Goal: Task Accomplishment & Management: Complete application form

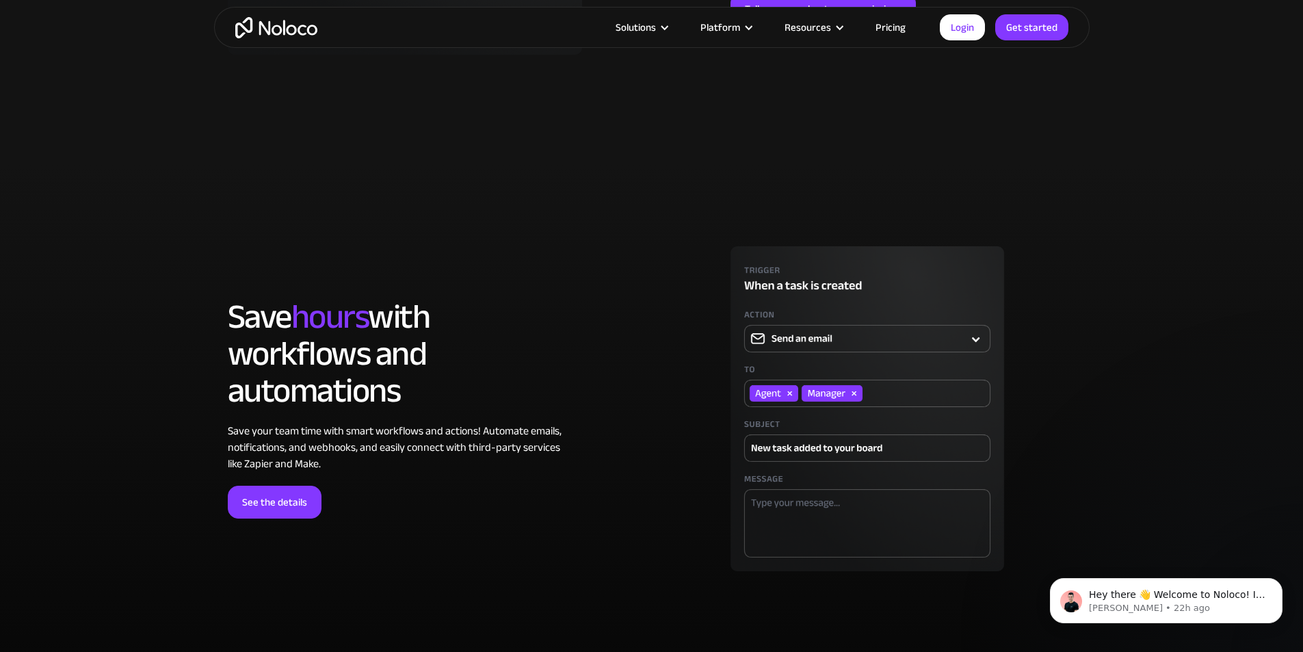
scroll to position [3671, 0]
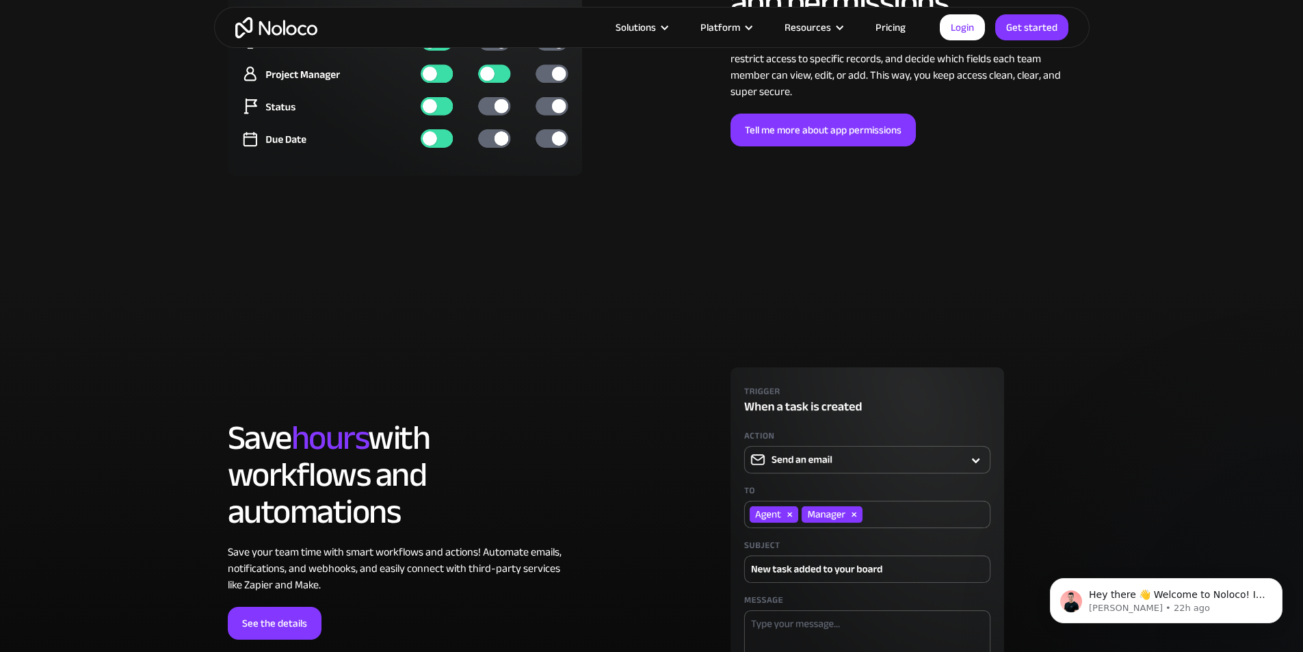
click at [899, 33] on link "Pricing" at bounding box center [891, 27] width 64 height 18
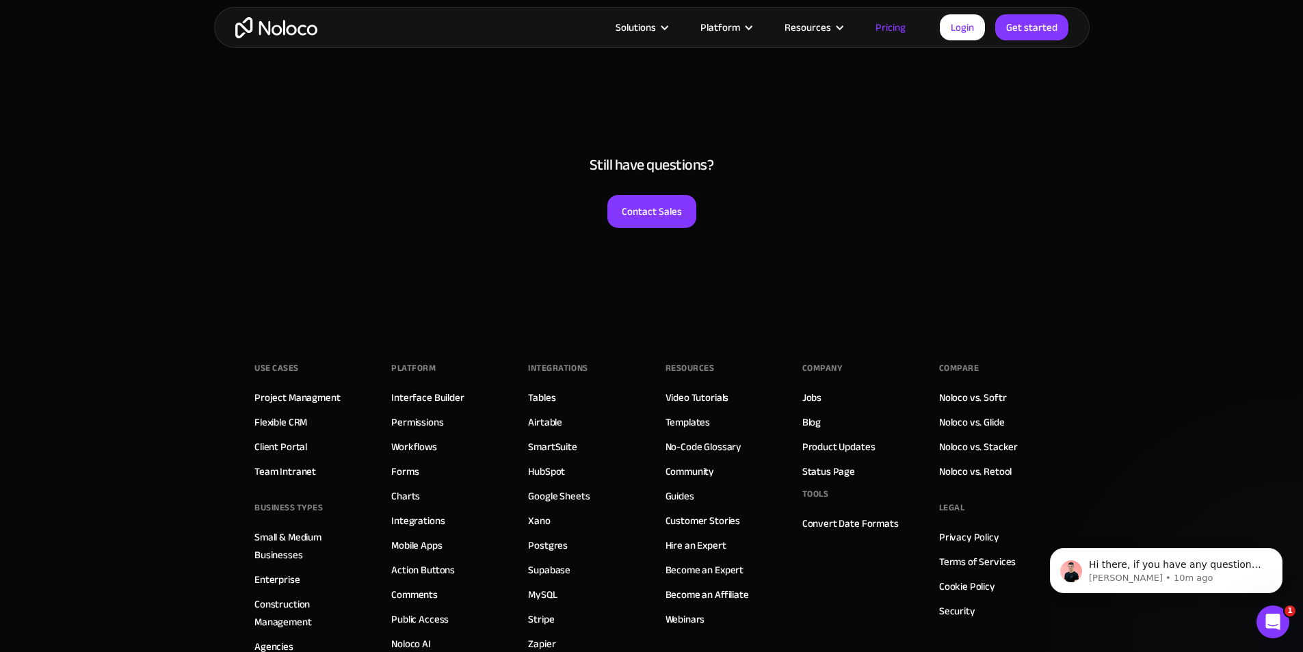
scroll to position [6836, 0]
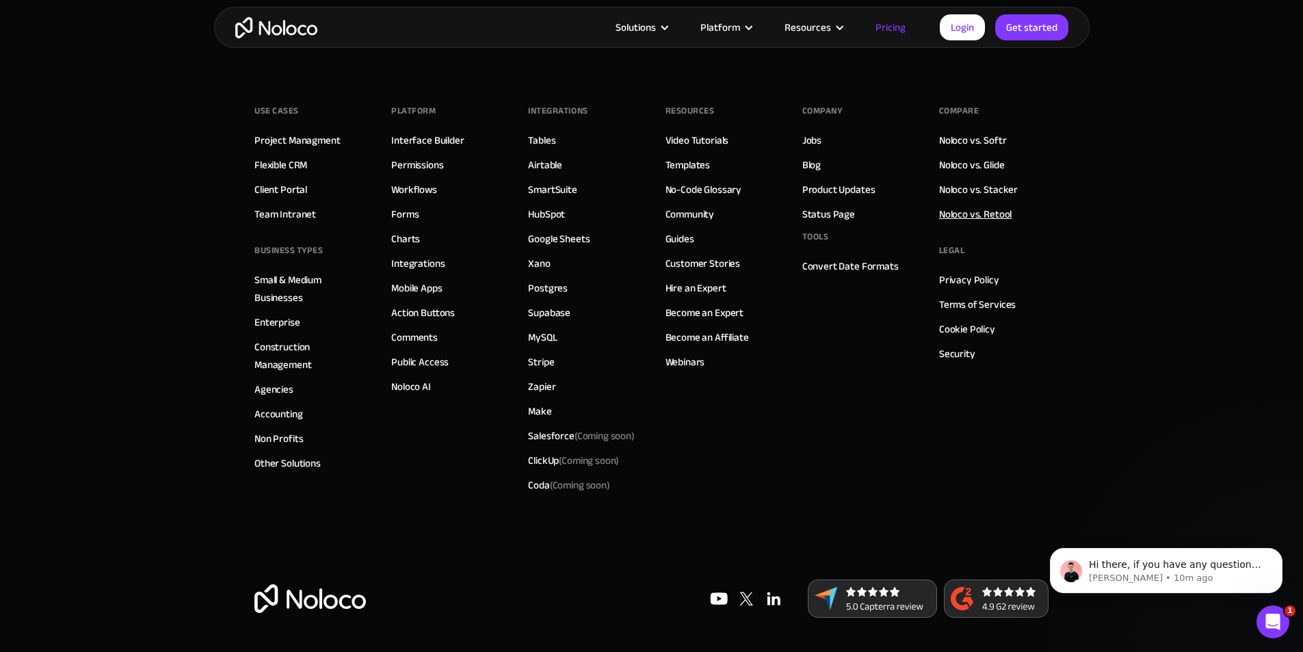
click at [977, 218] on link "Noloco vs. Retool" at bounding box center [975, 214] width 73 height 18
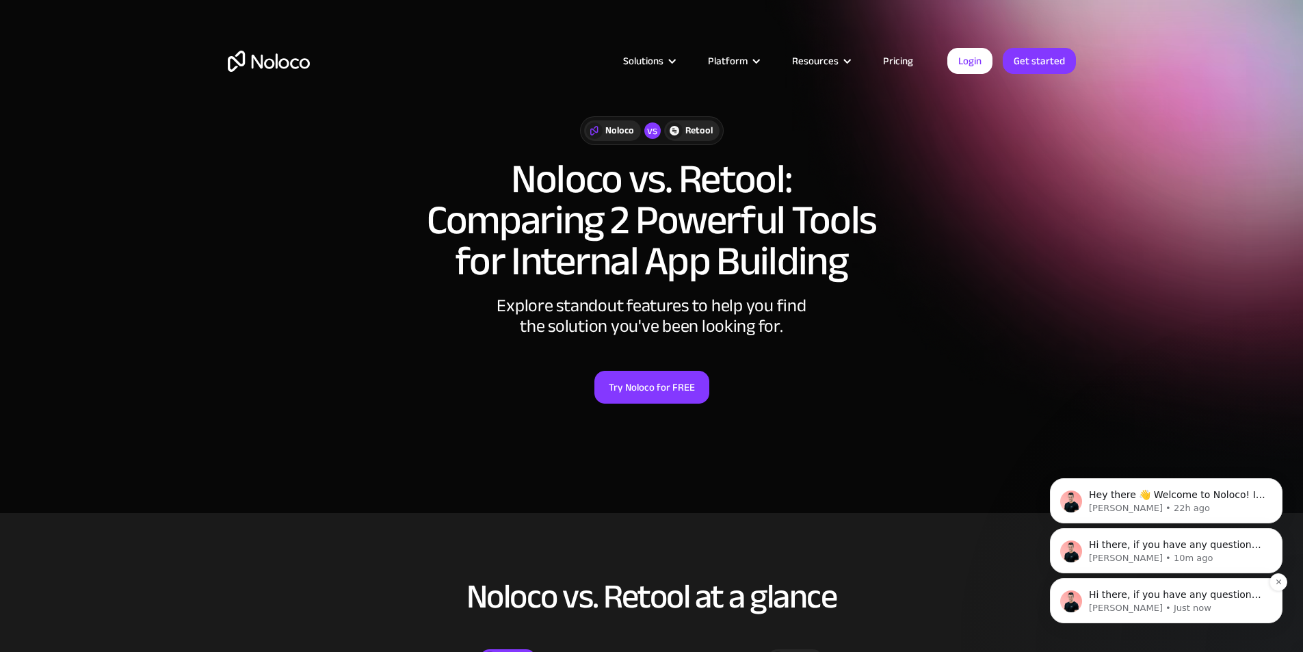
click at [1160, 618] on div "Hi there, if you have any questions about how we are different from Retool, jus…" at bounding box center [1166, 600] width 233 height 45
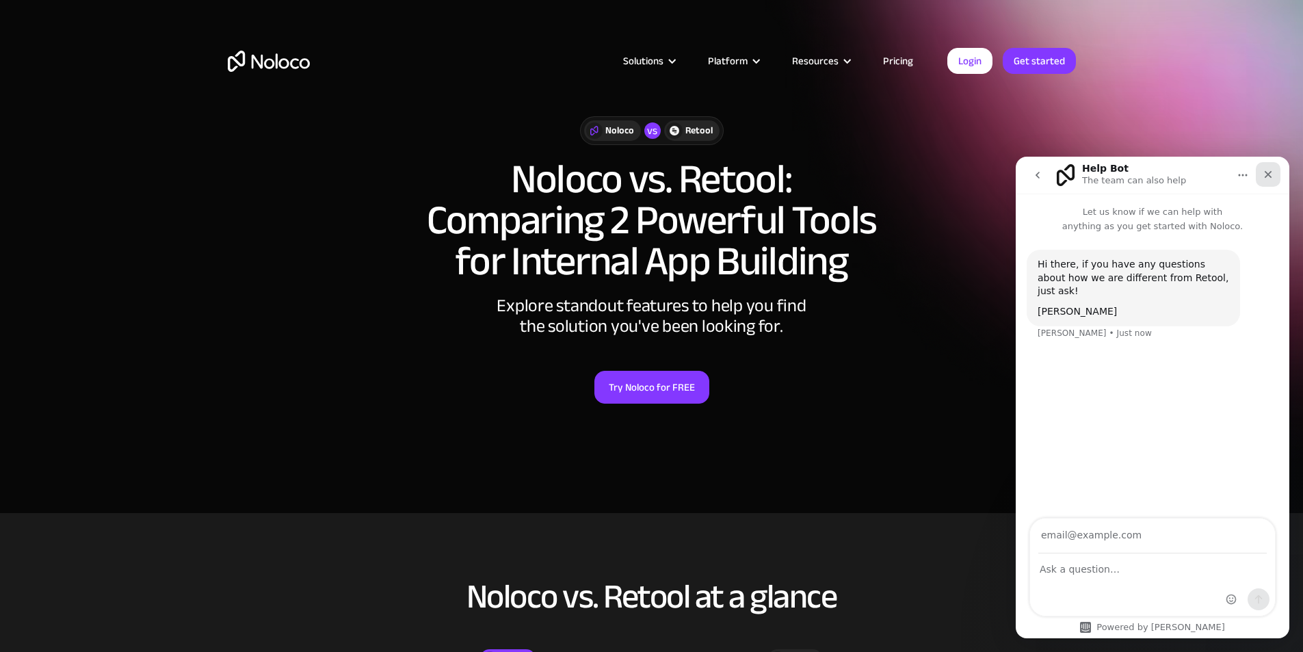
click at [1268, 178] on icon "Close" at bounding box center [1268, 174] width 11 height 11
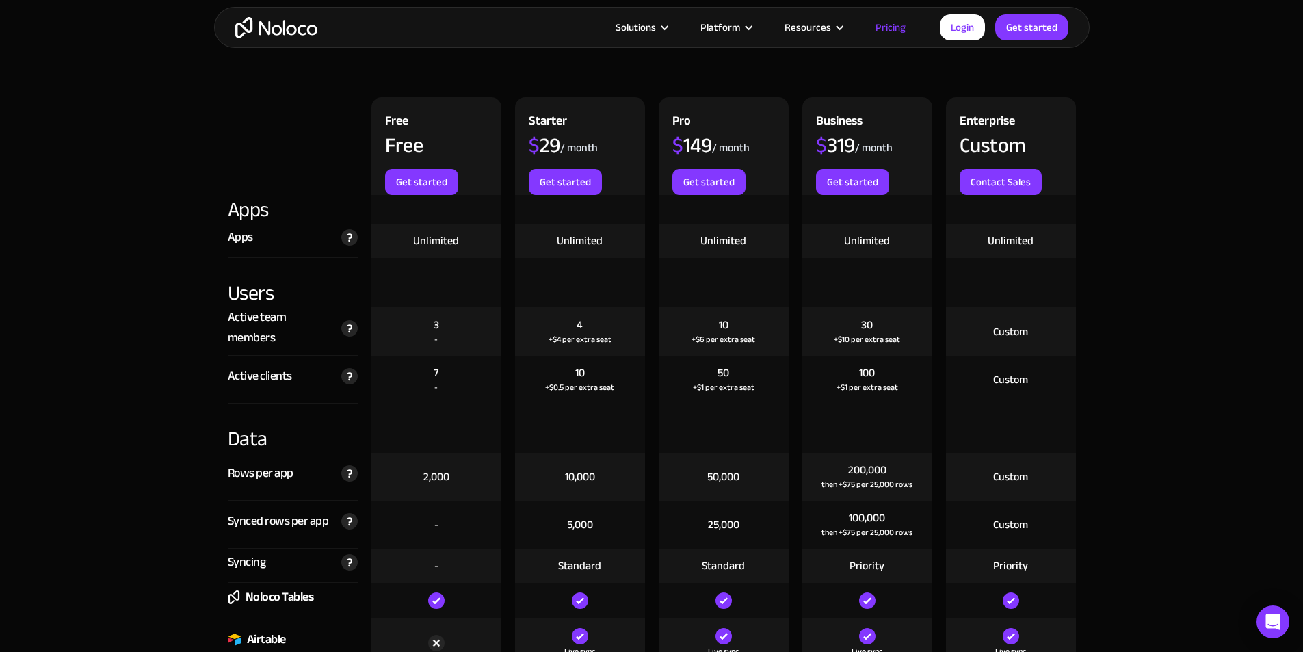
scroll to position [1437, 0]
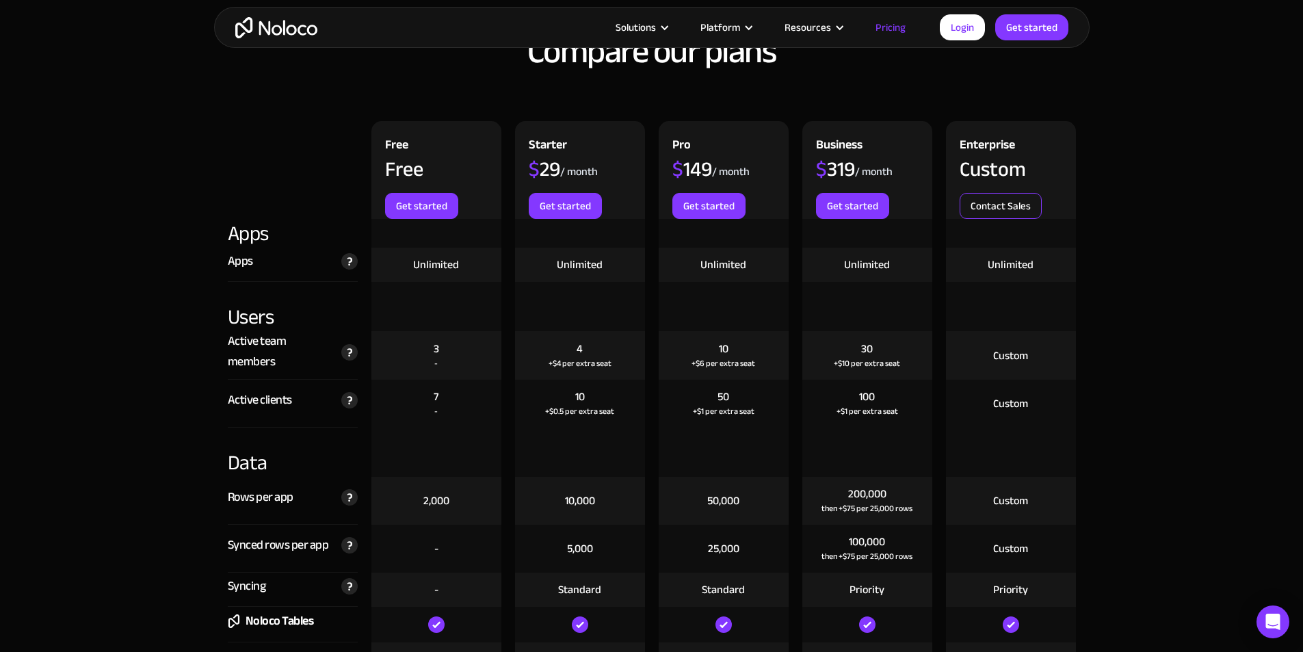
click at [1020, 211] on link "Contact Sales" at bounding box center [1001, 206] width 82 height 26
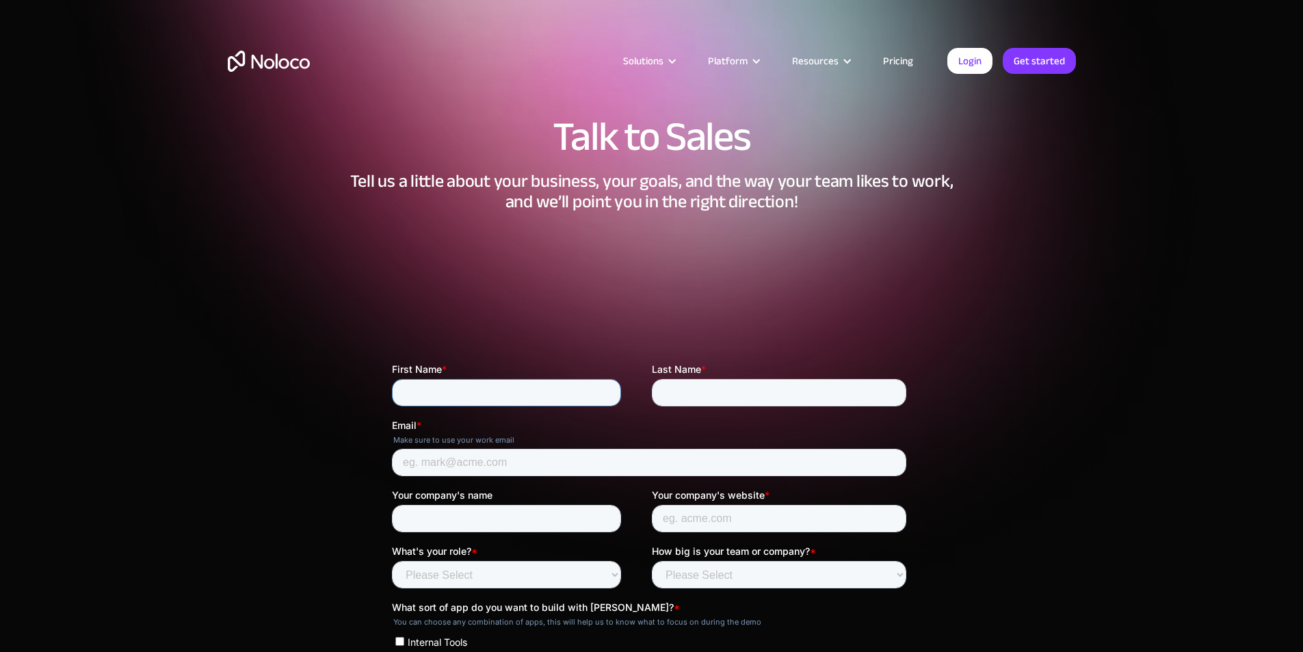
click at [448, 391] on input "First Name *" at bounding box center [505, 392] width 229 height 27
type input "Lauren"
type input "[PERSON_NAME]"
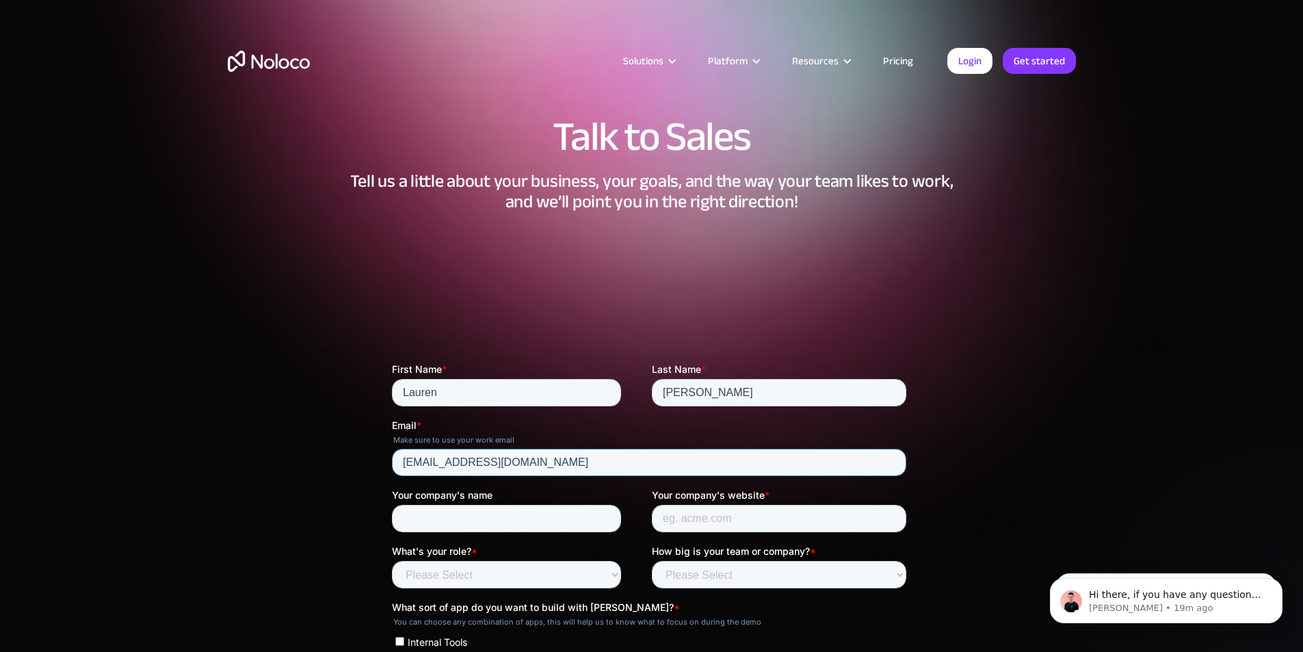
drag, startPoint x: 573, startPoint y: 458, endPoint x: 98, endPoint y: 415, distance: 477.4
type input "lmillman@hchb.com"
type input "Homecare Homebase"
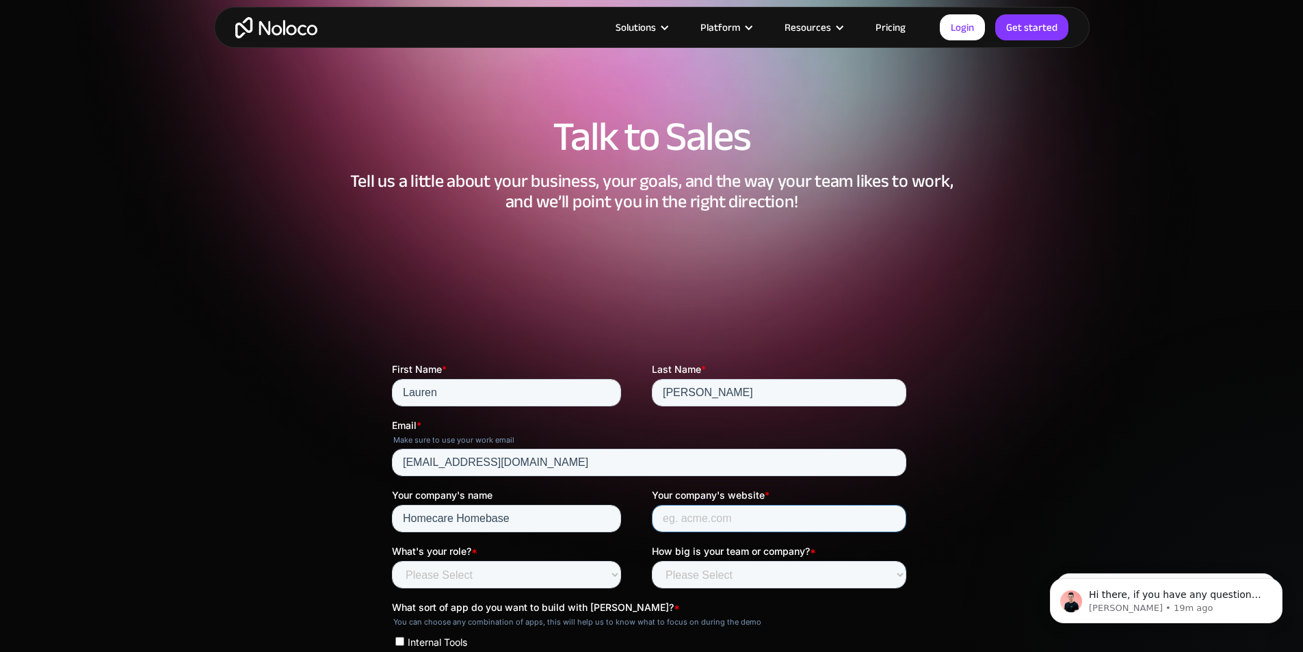
scroll to position [205, 0]
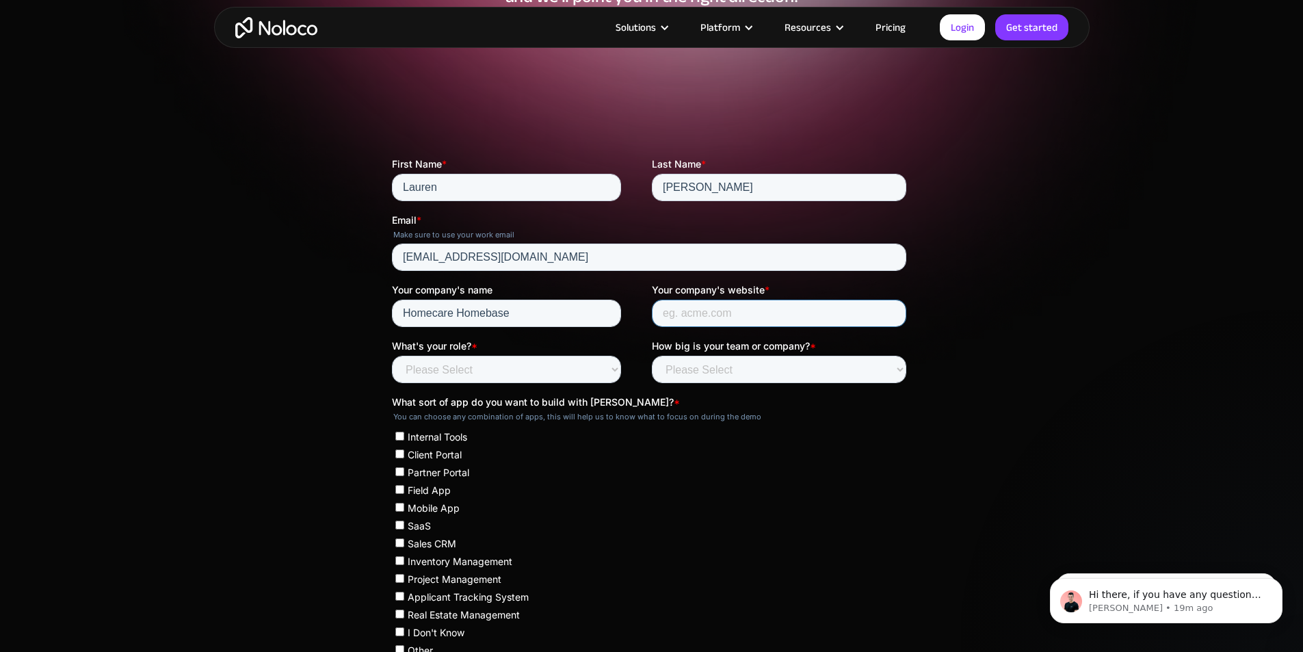
drag, startPoint x: 802, startPoint y: 322, endPoint x: 816, endPoint y: 306, distance: 20.9
click at [802, 319] on input "Your company's website *" at bounding box center [778, 313] width 254 height 27
click at [817, 306] on input "Your company's website *" at bounding box center [778, 313] width 254 height 27
paste input "https://hchb.com/"
type input "https://hchb.com/"
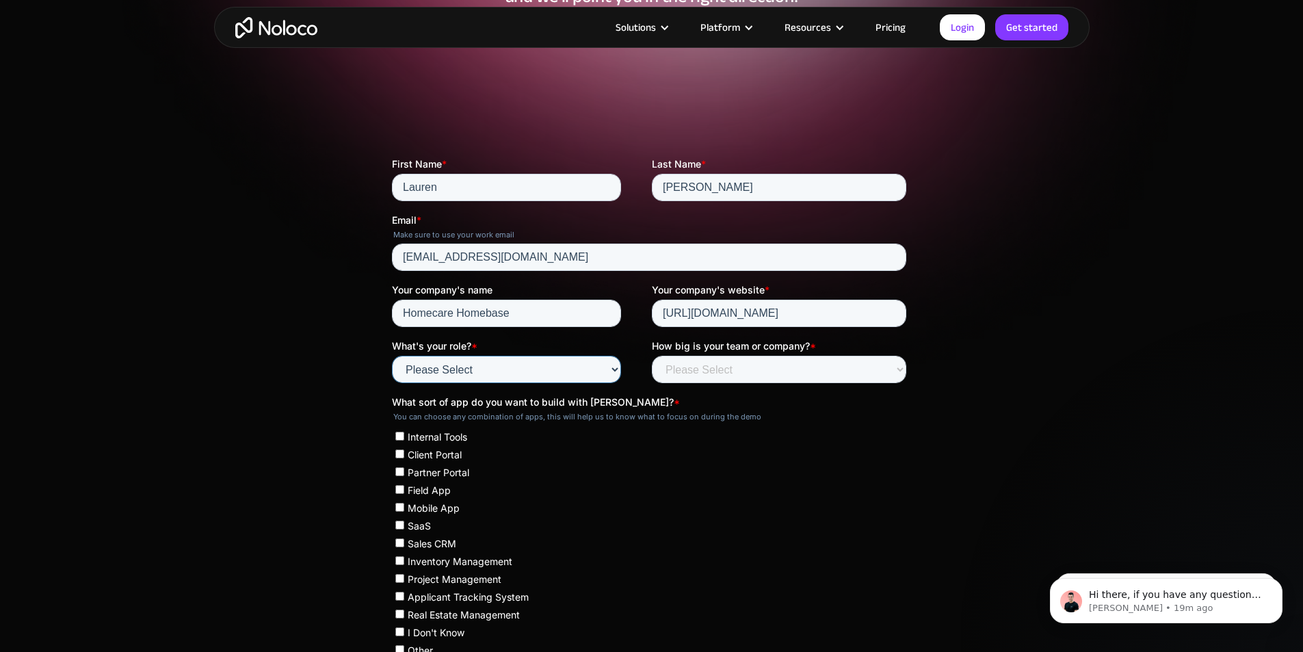
click at [428, 376] on select "Please Select Founder / CXO IT / Engineering Product / Project Management Finan…" at bounding box center [505, 369] width 229 height 27
select select "Operations"
click at [391, 356] on select "Please Select Founder / CXO IT / Engineering Product / Project Management Finan…" at bounding box center [505, 369] width 229 height 27
click at [723, 379] on select "Please Select Less than 10 10 - 25 25 - 50 50 - 100 More than 100" at bounding box center [778, 369] width 254 height 27
select select "More than 100"
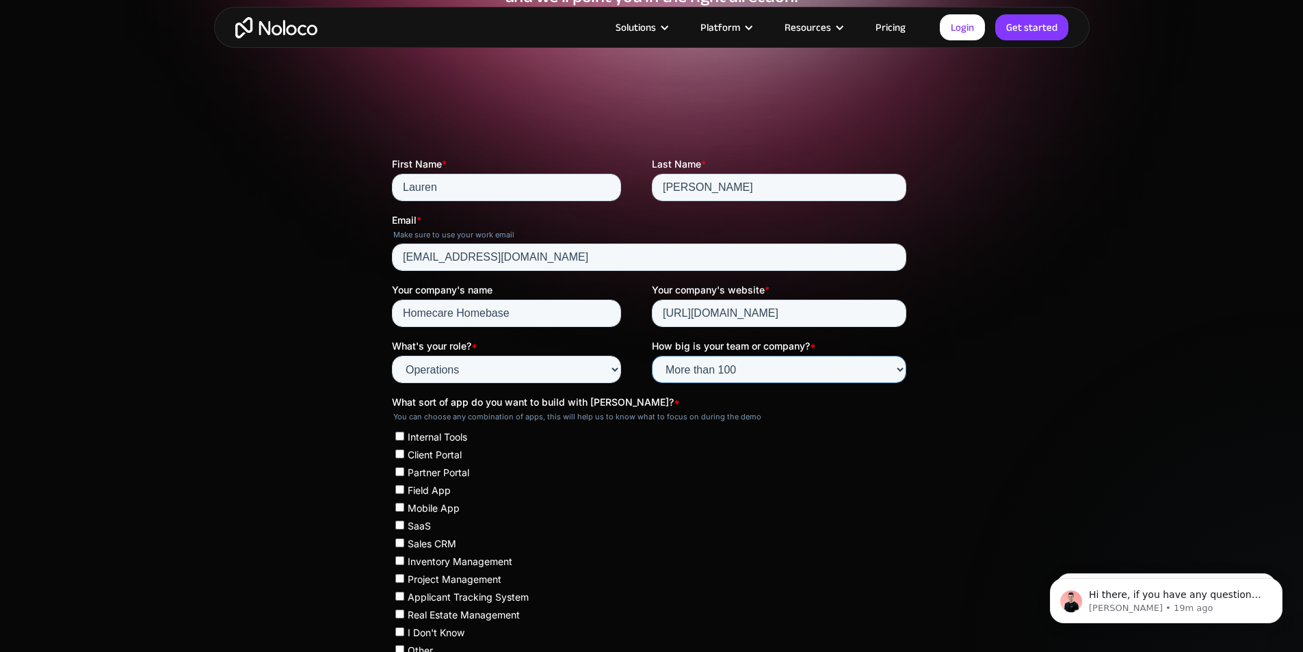
click at [651, 356] on select "Please Select Less than 10 10 - 25 25 - 50 50 - 100 More than 100" at bounding box center [778, 369] width 254 height 27
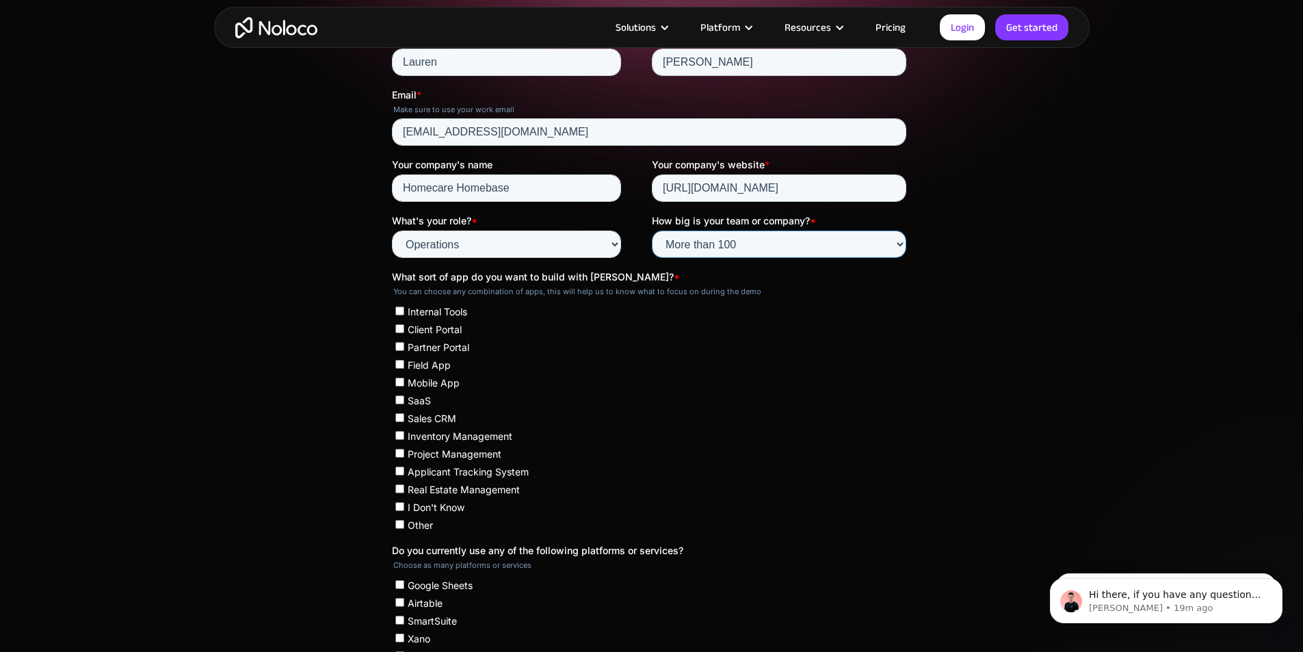
scroll to position [342, 0]
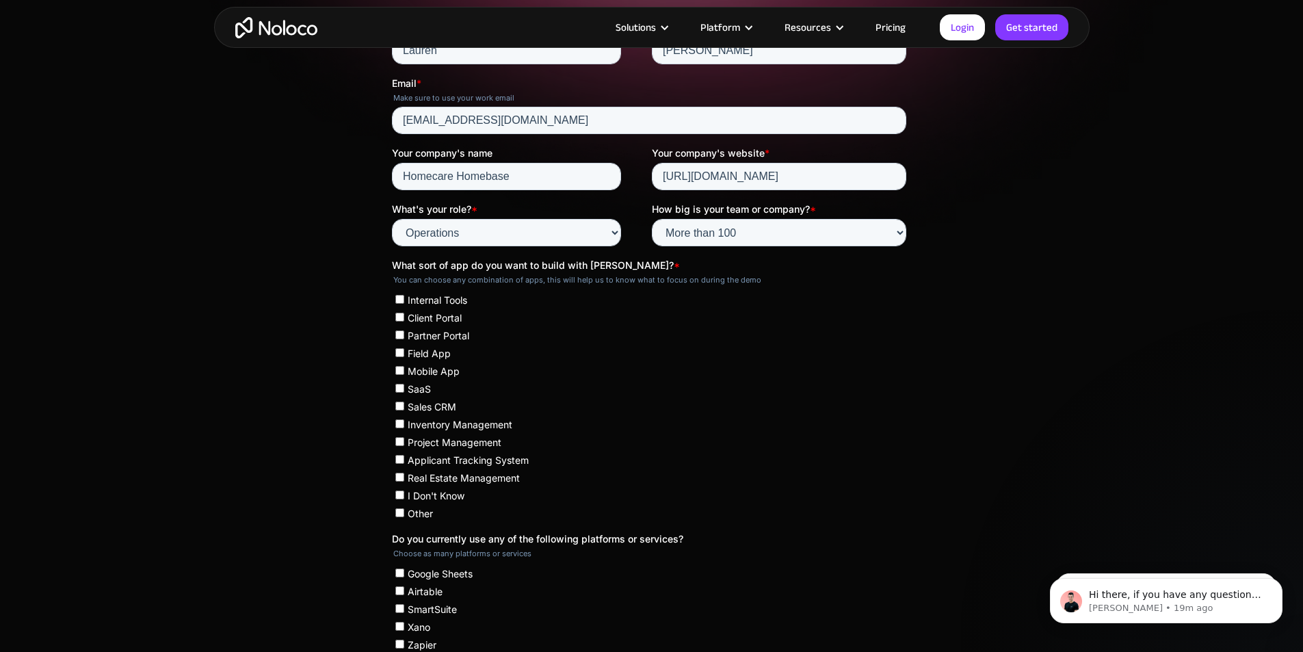
click at [438, 291] on ul "Internal Tools Client Portal Partner Portal Field App Mobile App SaaS Sales CRM…" at bounding box center [648, 404] width 514 height 231
click at [438, 301] on span "Internal Tools" at bounding box center [437, 300] width 60 height 12
click at [404, 301] on input "Internal Tools" at bounding box center [399, 299] width 9 height 9
checkbox input "true"
click at [438, 314] on span "Client Portal" at bounding box center [434, 318] width 54 height 12
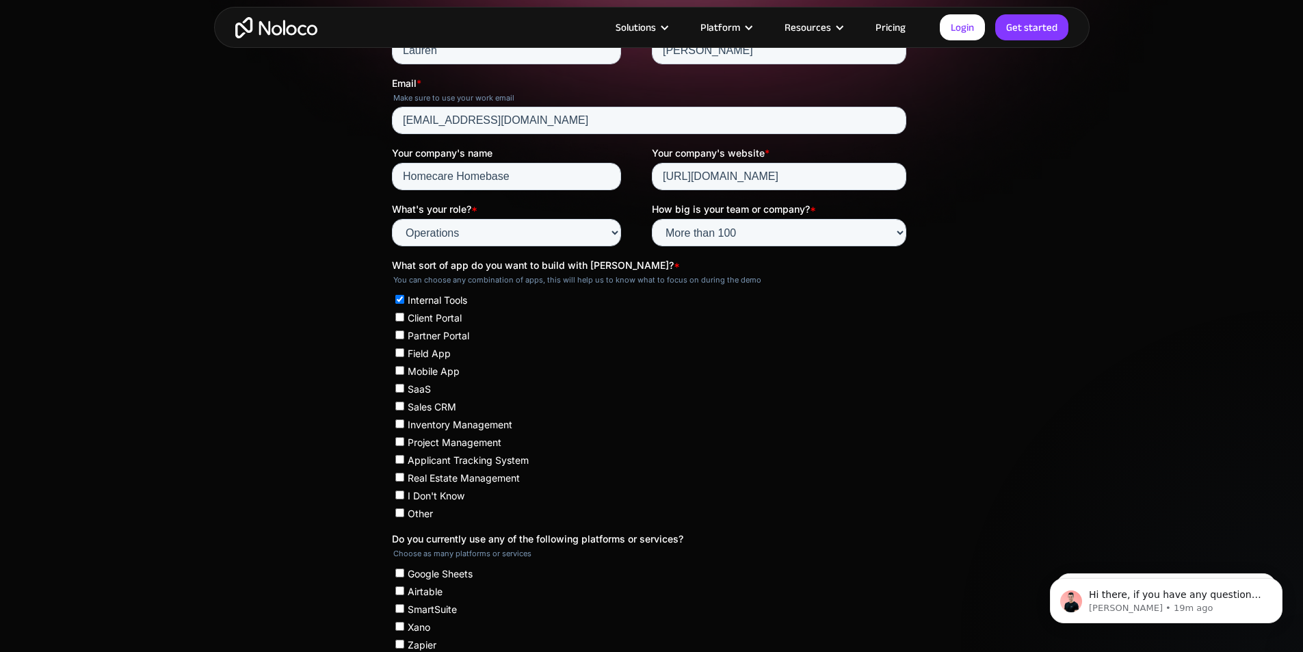
click at [404, 314] on input "Client Portal" at bounding box center [399, 317] width 9 height 9
checkbox input "true"
click at [495, 438] on span "Project Management" at bounding box center [454, 442] width 94 height 12
click at [404, 438] on input "Project Management" at bounding box center [399, 441] width 9 height 9
checkbox input "true"
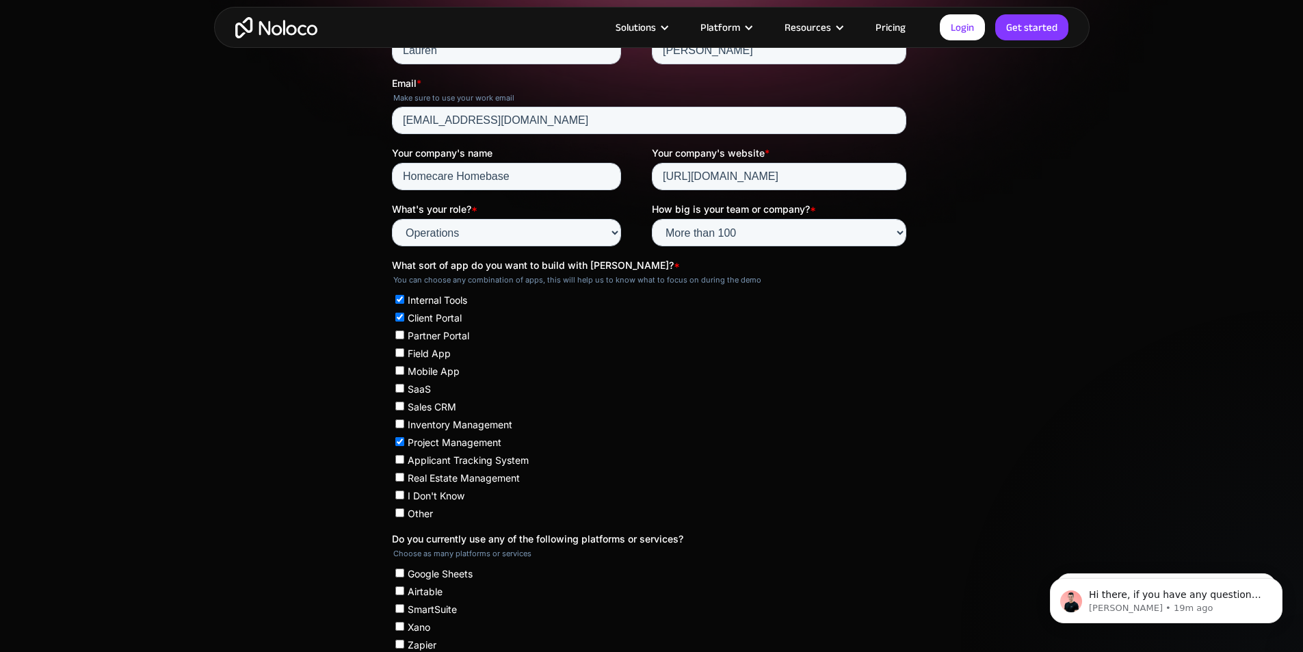
click at [430, 511] on span "Other" at bounding box center [419, 514] width 25 height 12
click at [404, 511] on input "Other" at bounding box center [399, 512] width 9 height 9
checkbox input "true"
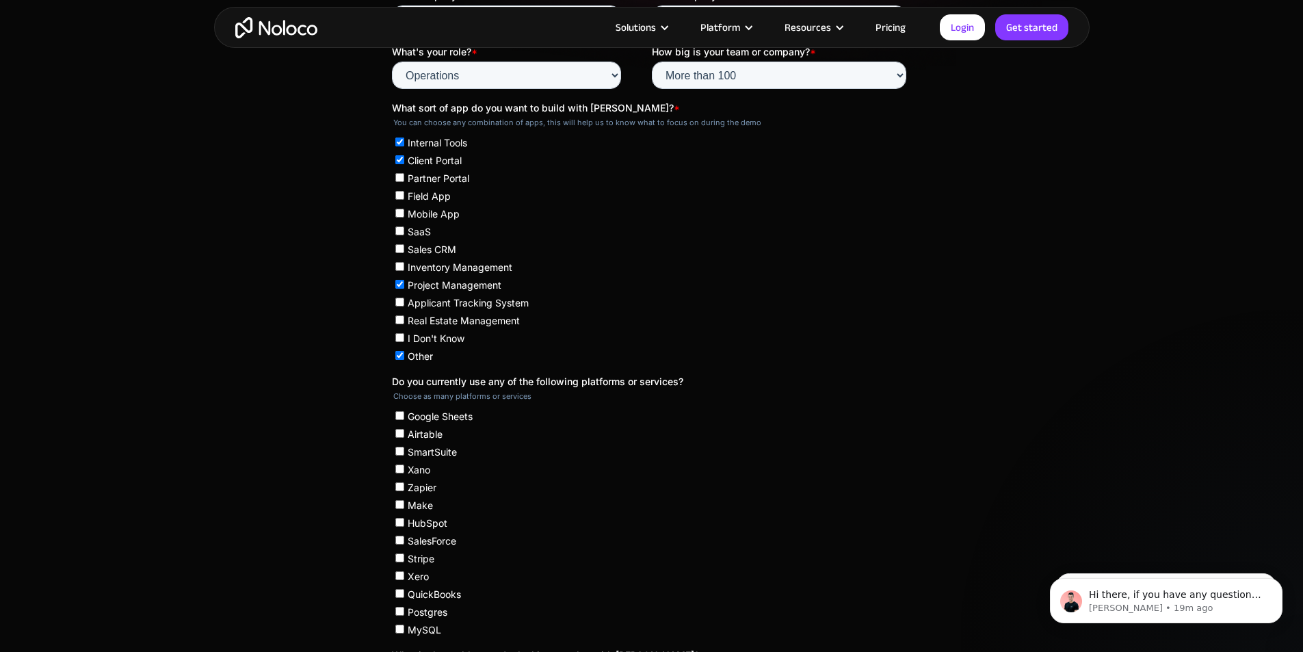
scroll to position [547, 0]
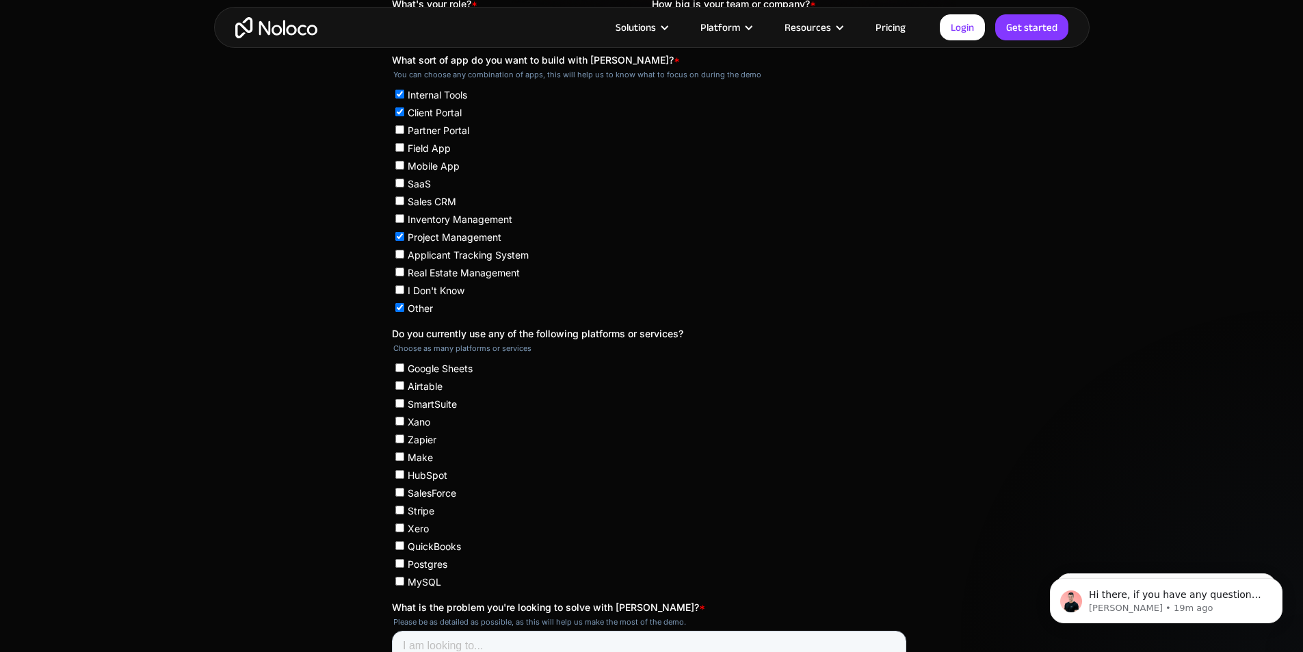
click at [427, 493] on span "SalesForce" at bounding box center [431, 493] width 49 height 12
click at [404, 493] on input "SalesForce" at bounding box center [399, 492] width 9 height 9
checkbox input "true"
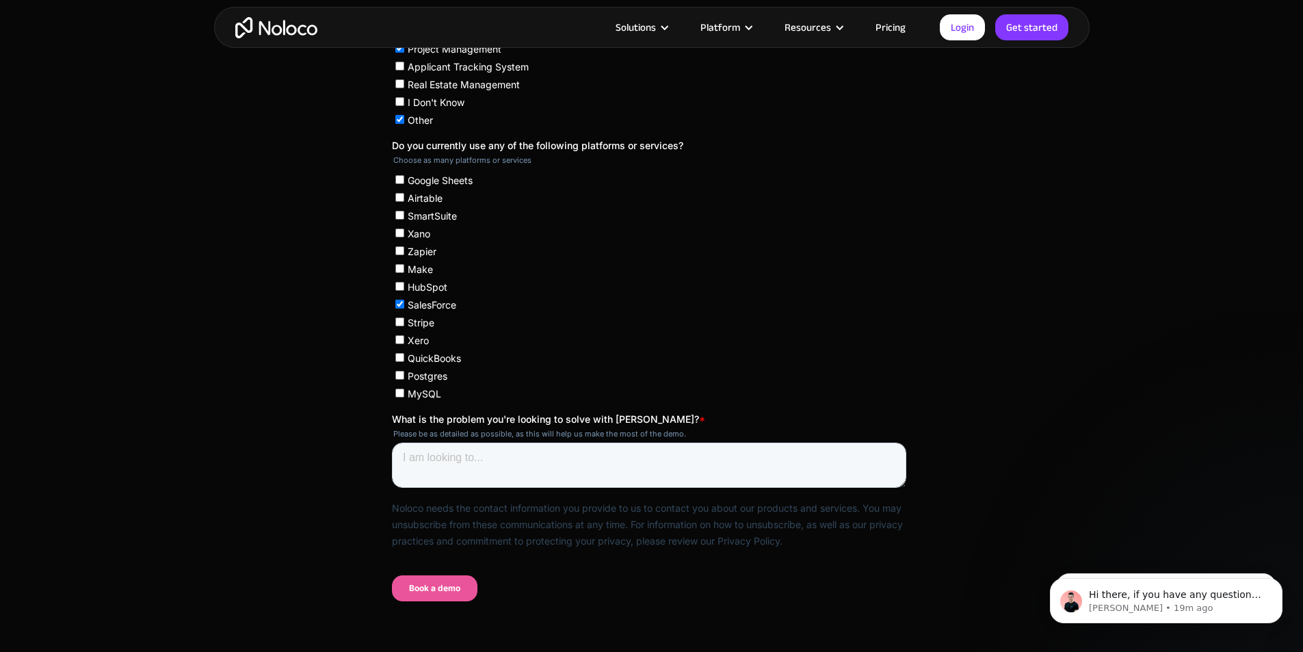
scroll to position [752, 0]
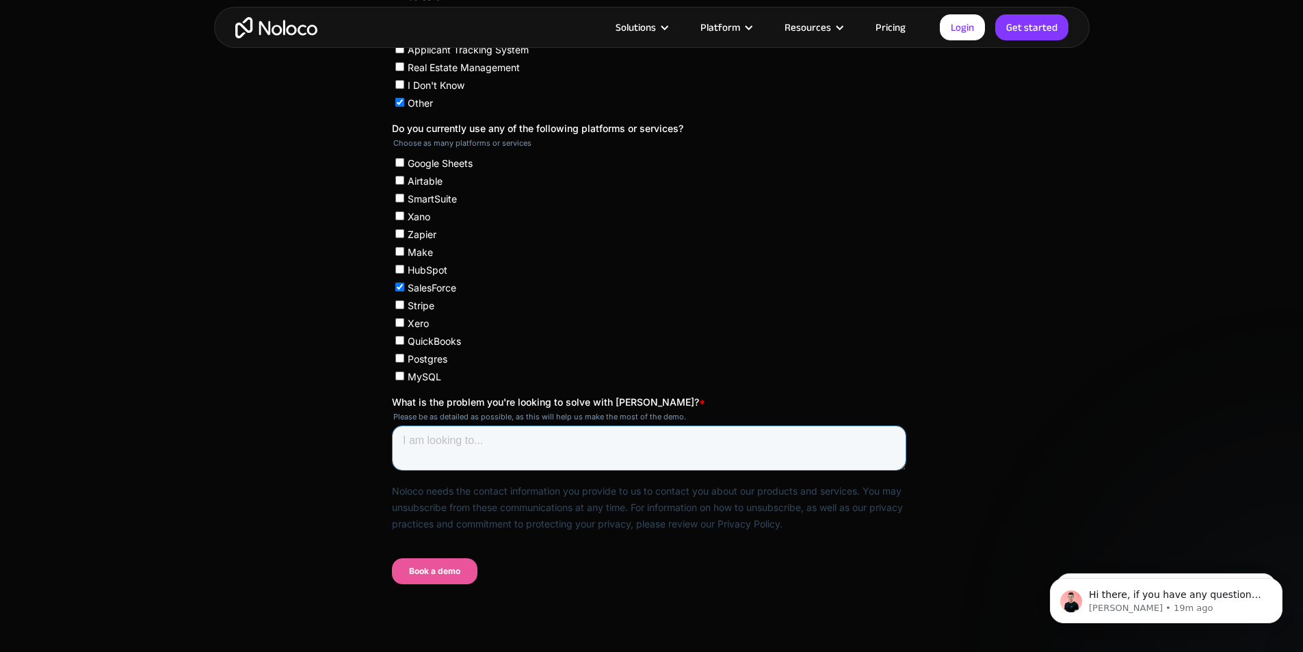
click at [617, 449] on textarea "What is the problem you're looking to solve with Noloco? *" at bounding box center [648, 447] width 514 height 45
